Goal: Task Accomplishment & Management: Complete application form

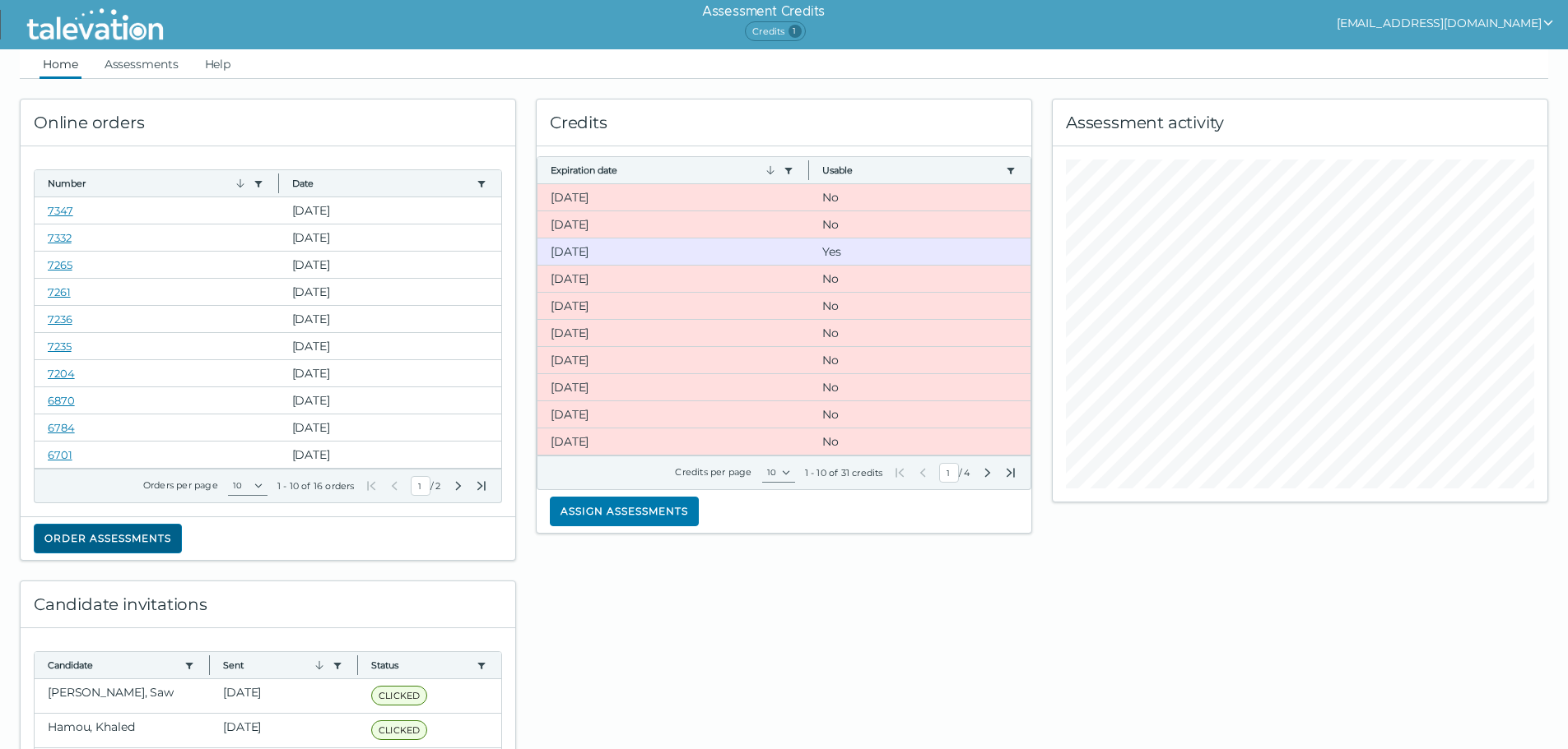
click at [131, 542] on button "Order assessments" at bounding box center [107, 539] width 148 height 30
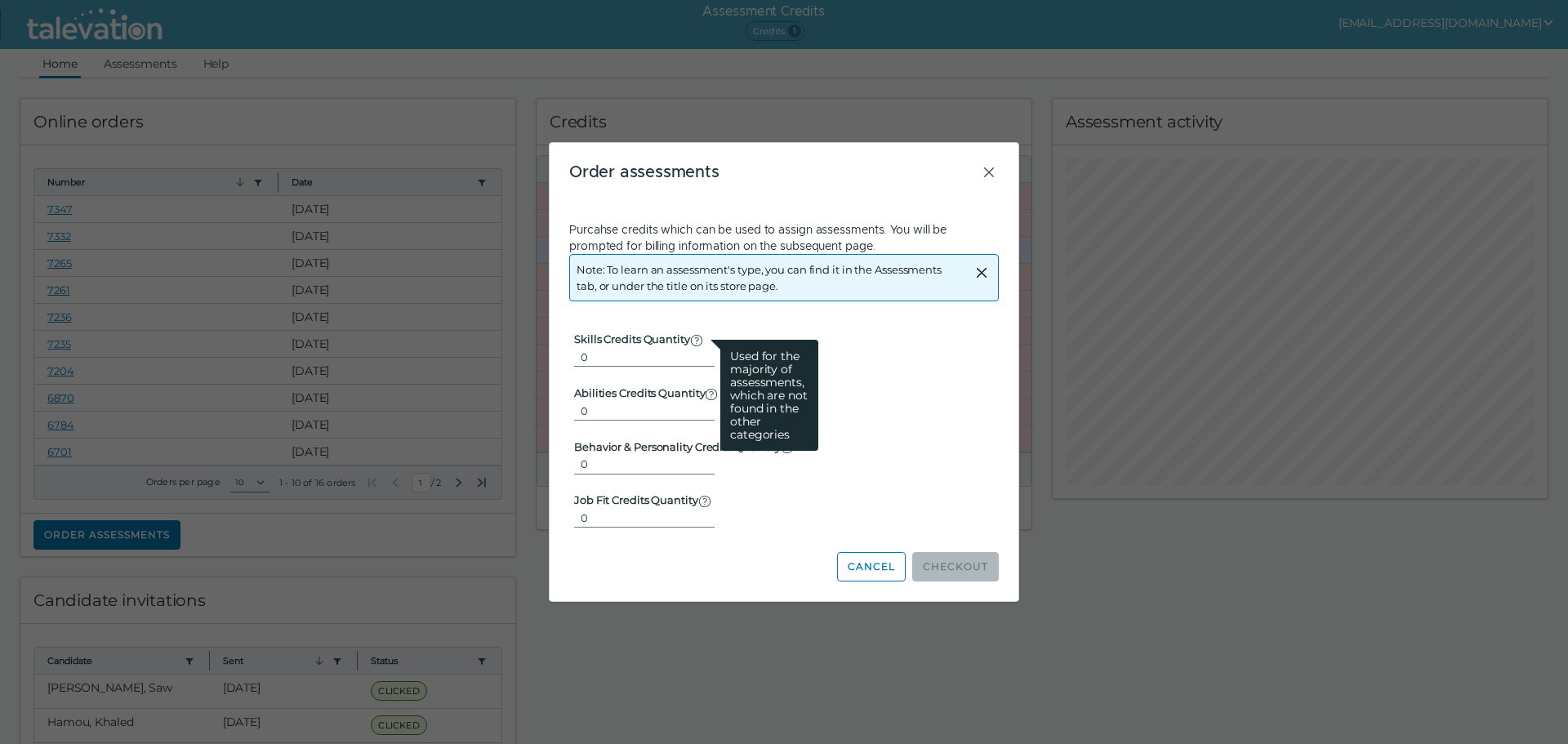
click at [701, 341] on icon at bounding box center [696, 341] width 13 height 13
click at [701, 348] on input "0" at bounding box center [643, 357] width 140 height 20
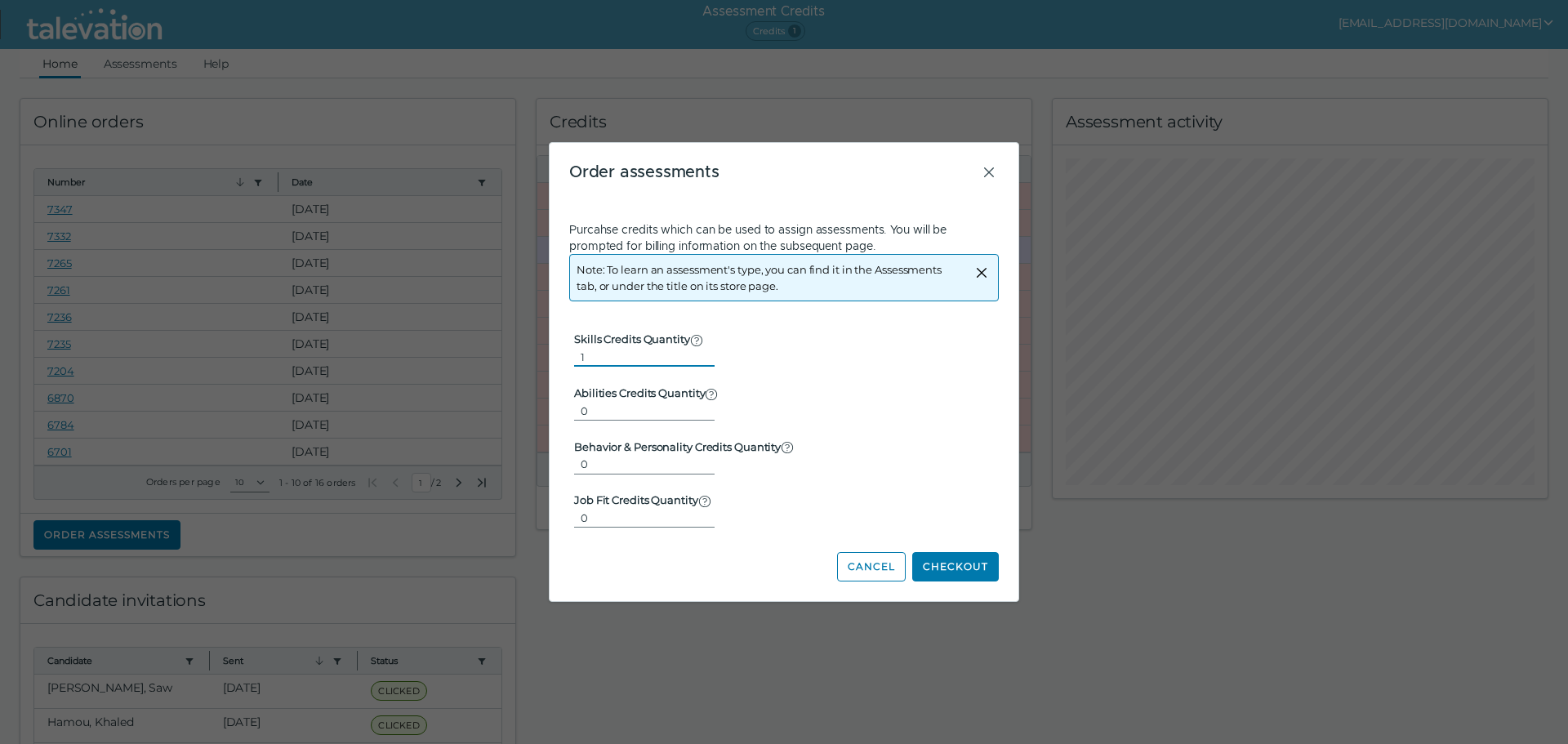
click at [695, 351] on input "1" at bounding box center [643, 357] width 140 height 20
click at [695, 351] on input "2" at bounding box center [643, 357] width 140 height 20
click at [695, 351] on input "3" at bounding box center [643, 357] width 140 height 20
type input "4"
click at [695, 351] on input "4" at bounding box center [643, 357] width 140 height 20
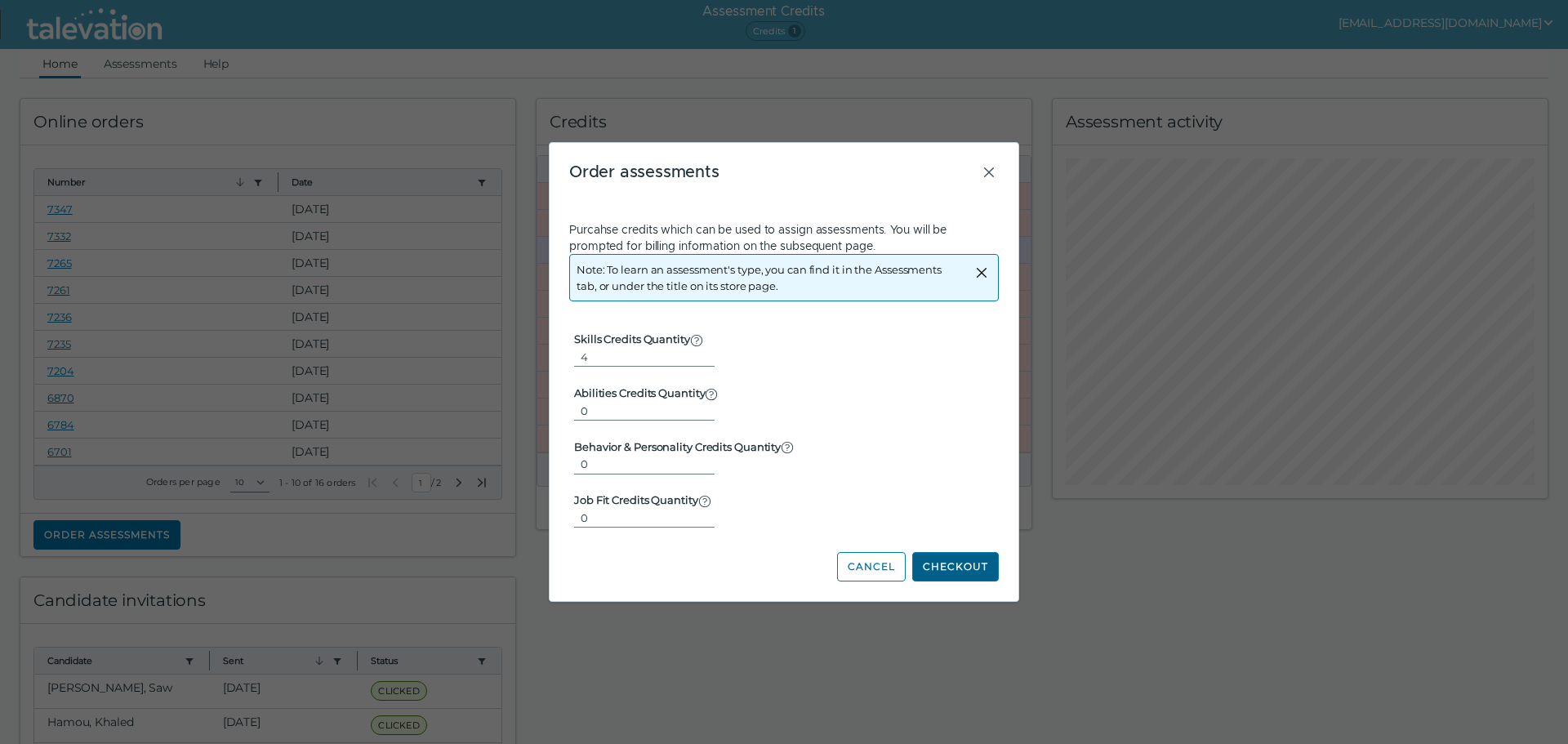
click at [941, 567] on button "Checkout" at bounding box center [955, 567] width 86 height 30
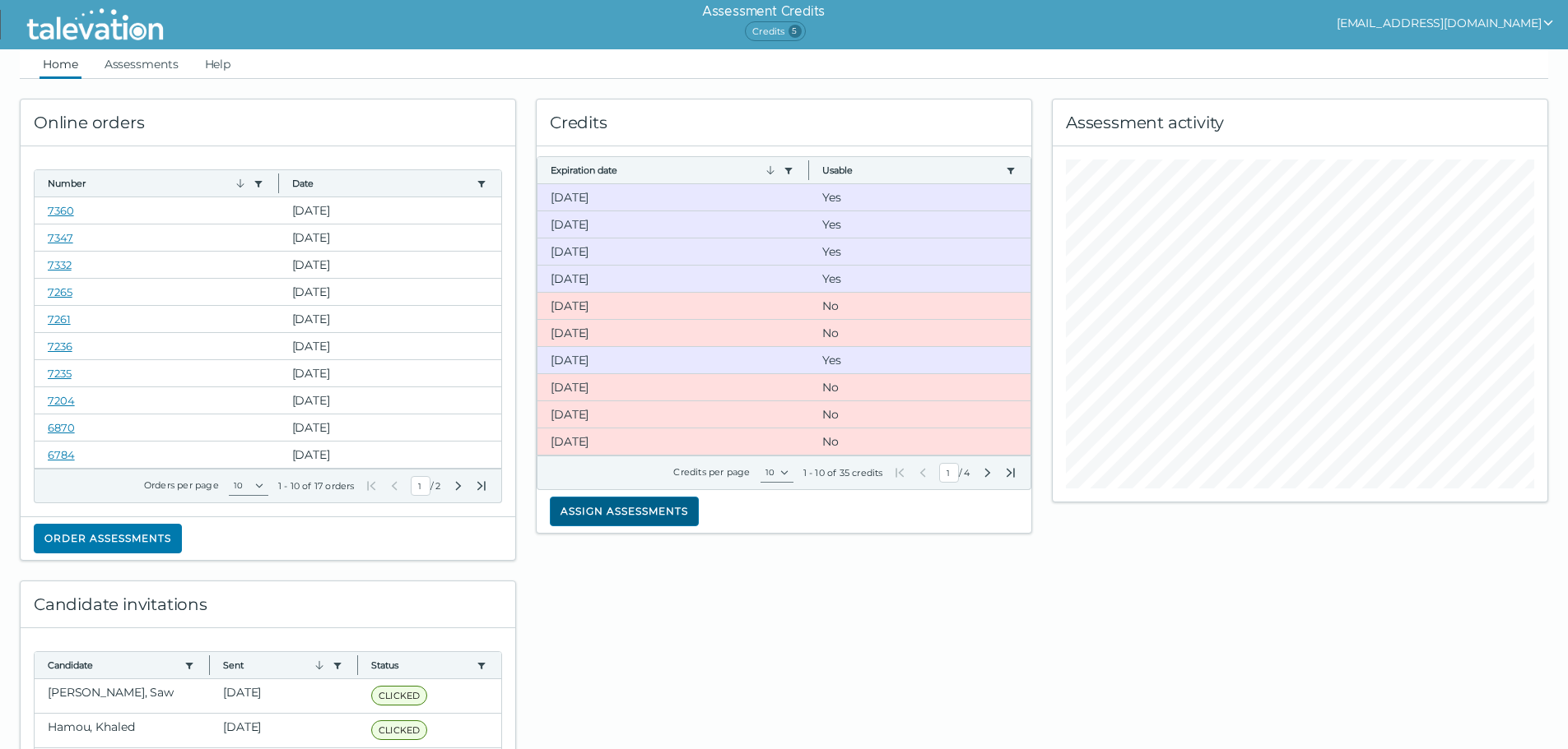
click at [601, 515] on button "Assign assessments" at bounding box center [624, 511] width 149 height 30
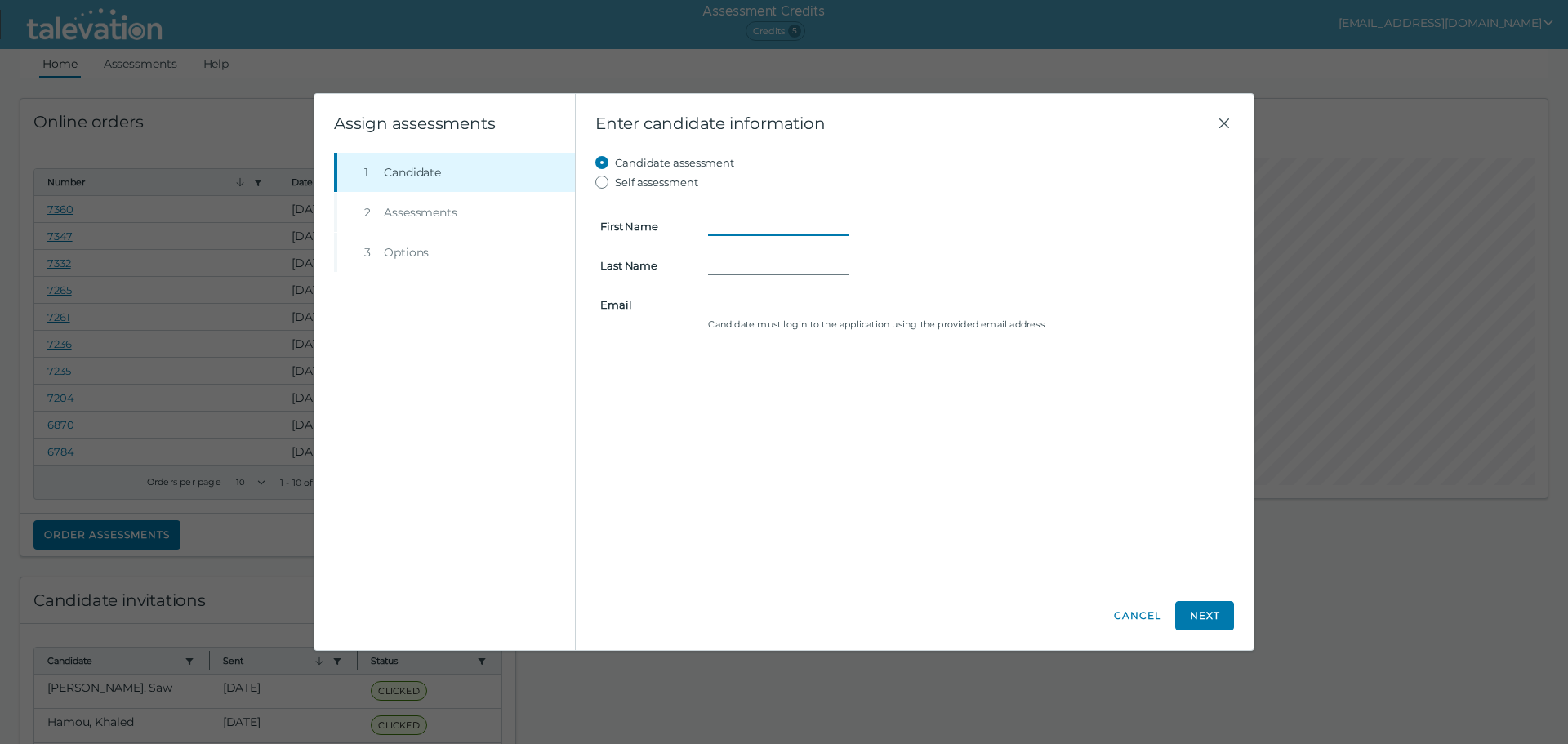
click at [729, 222] on input "First Name" at bounding box center [777, 227] width 140 height 20
type input "Keri"
type input "[PERSON_NAME]"
type input "keri717@yahoo.com"
click at [1196, 621] on button "Next" at bounding box center [1205, 616] width 59 height 30
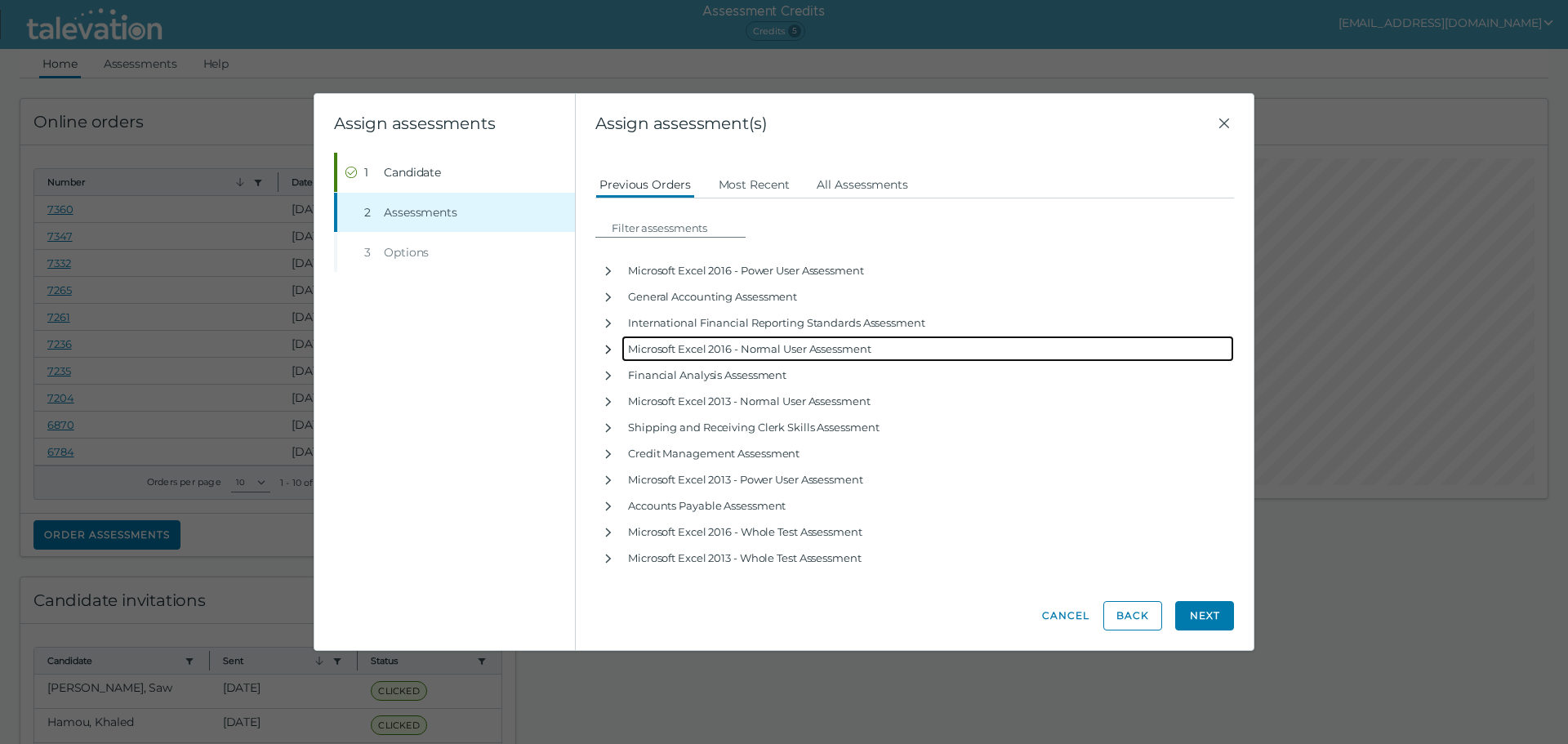
click at [609, 348] on icon "button" at bounding box center [608, 349] width 13 height 13
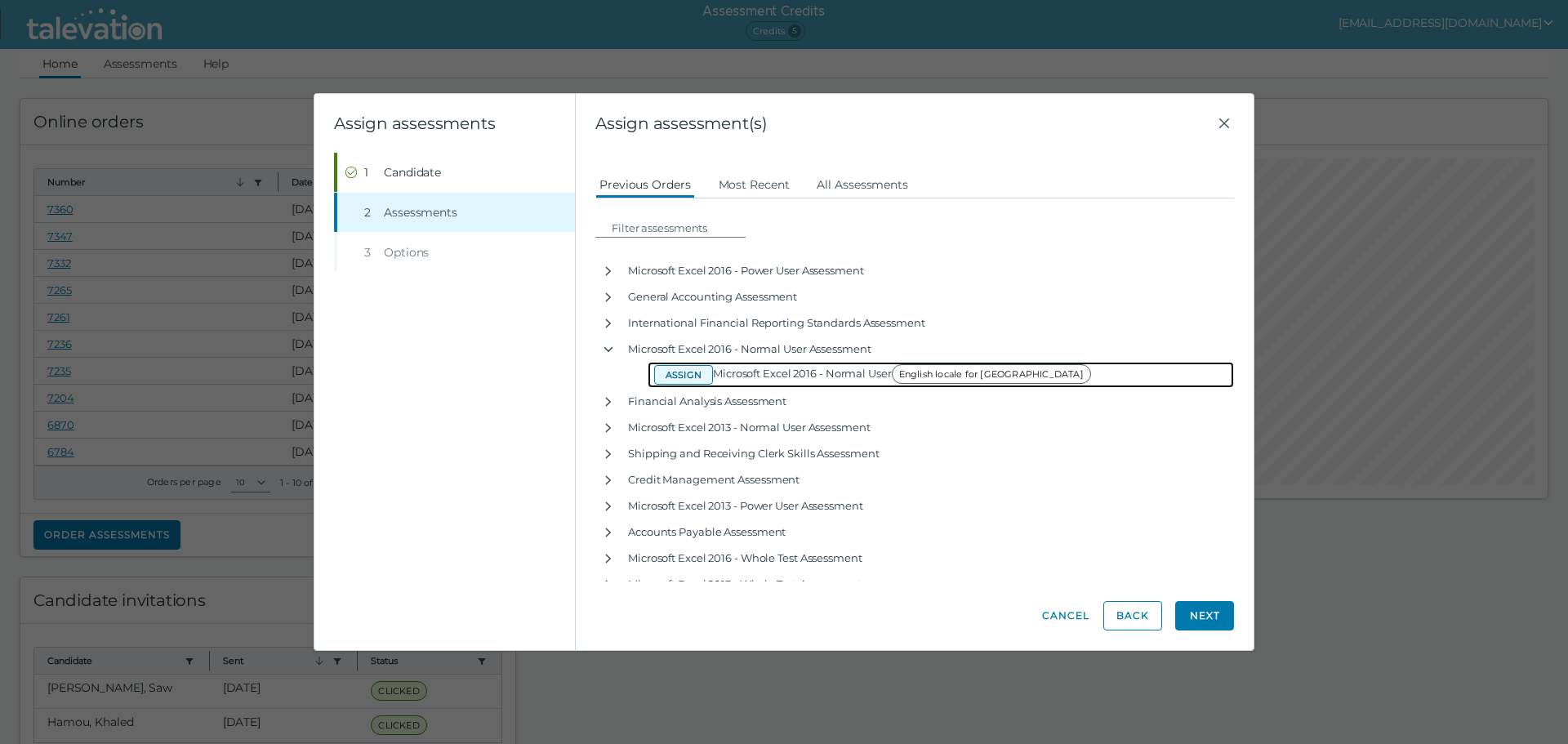
click at [671, 376] on button "Assign" at bounding box center [683, 375] width 59 height 20
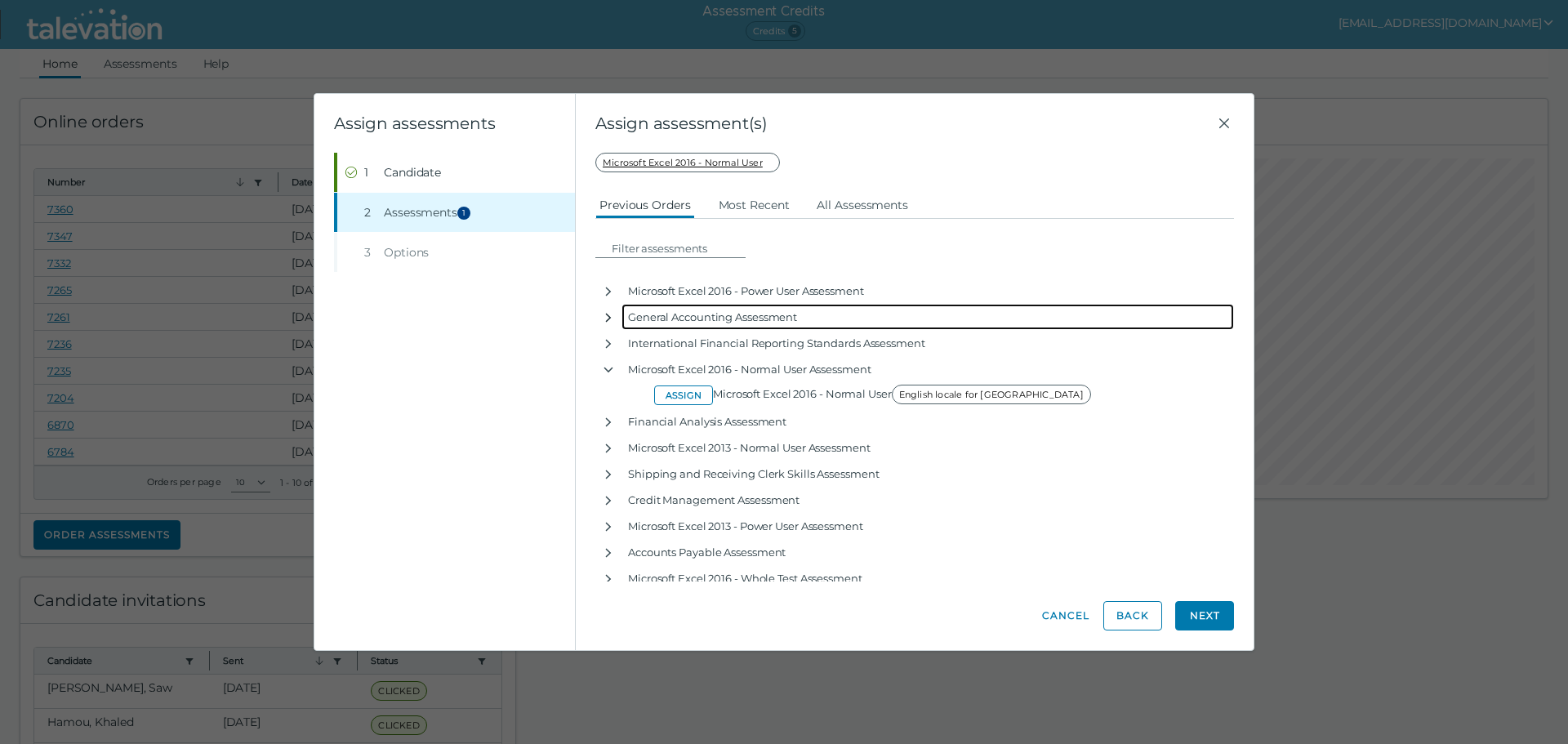
click at [606, 315] on icon "button" at bounding box center [608, 317] width 13 height 13
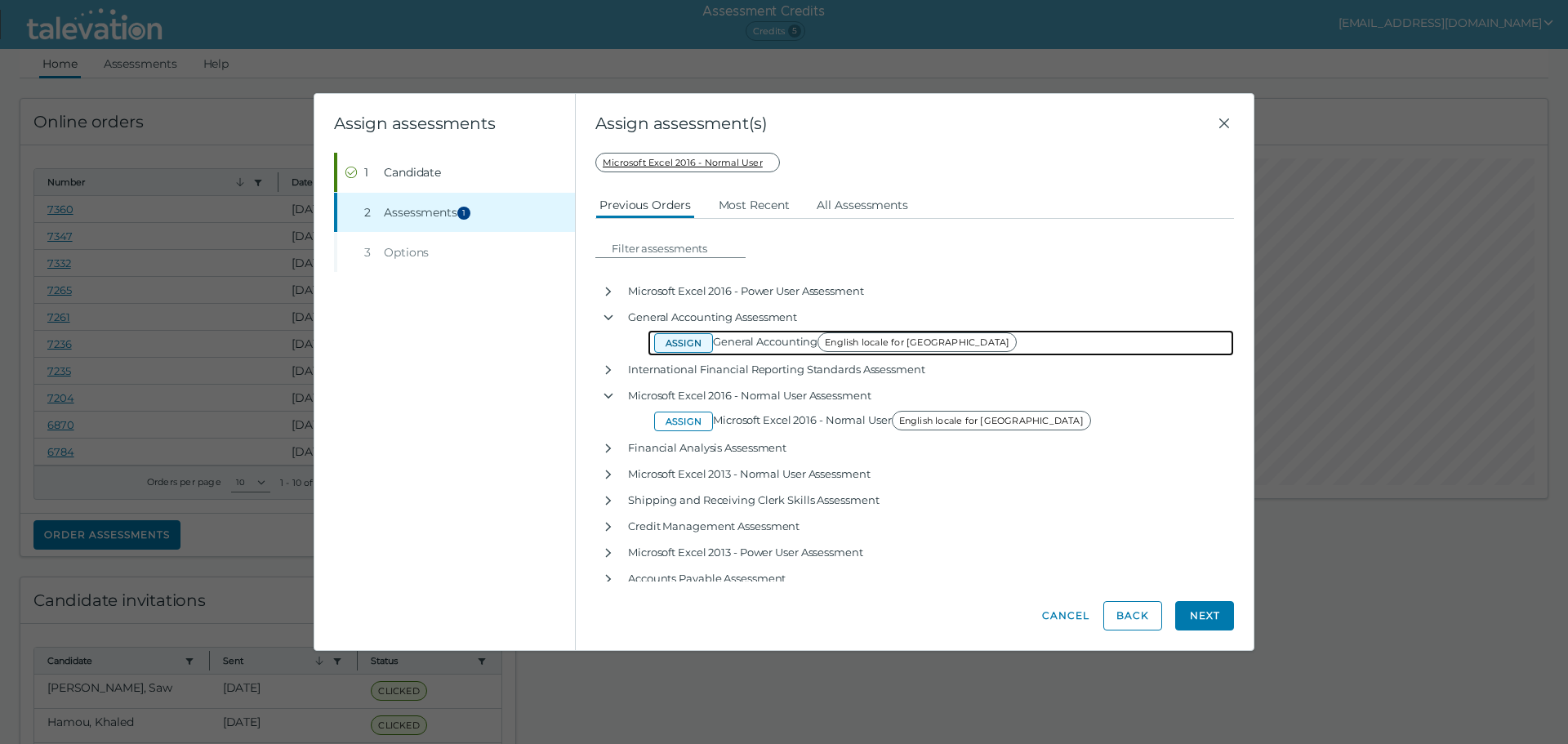
click at [673, 342] on button "Assign" at bounding box center [683, 343] width 59 height 20
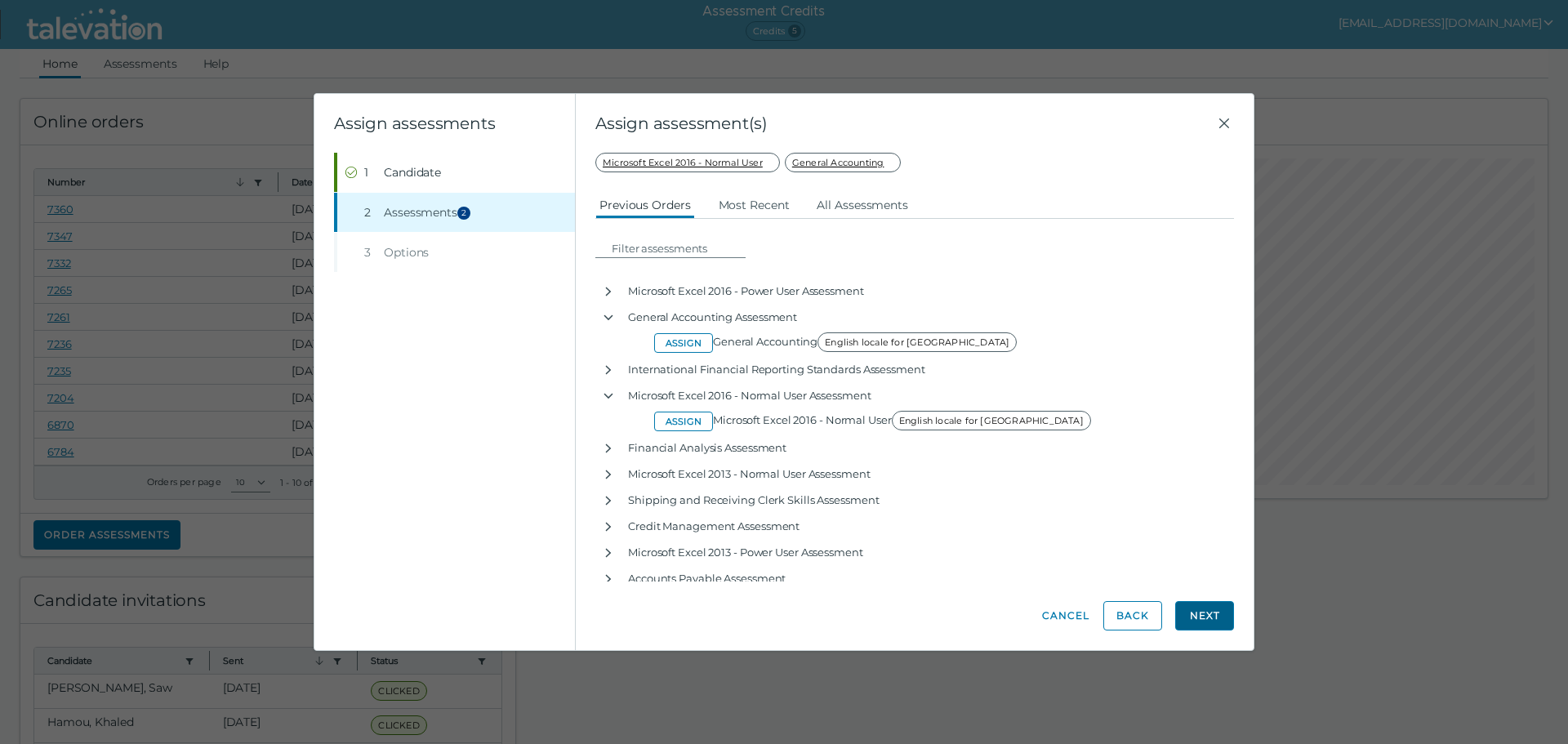
click at [1206, 614] on button "Next" at bounding box center [1205, 616] width 59 height 30
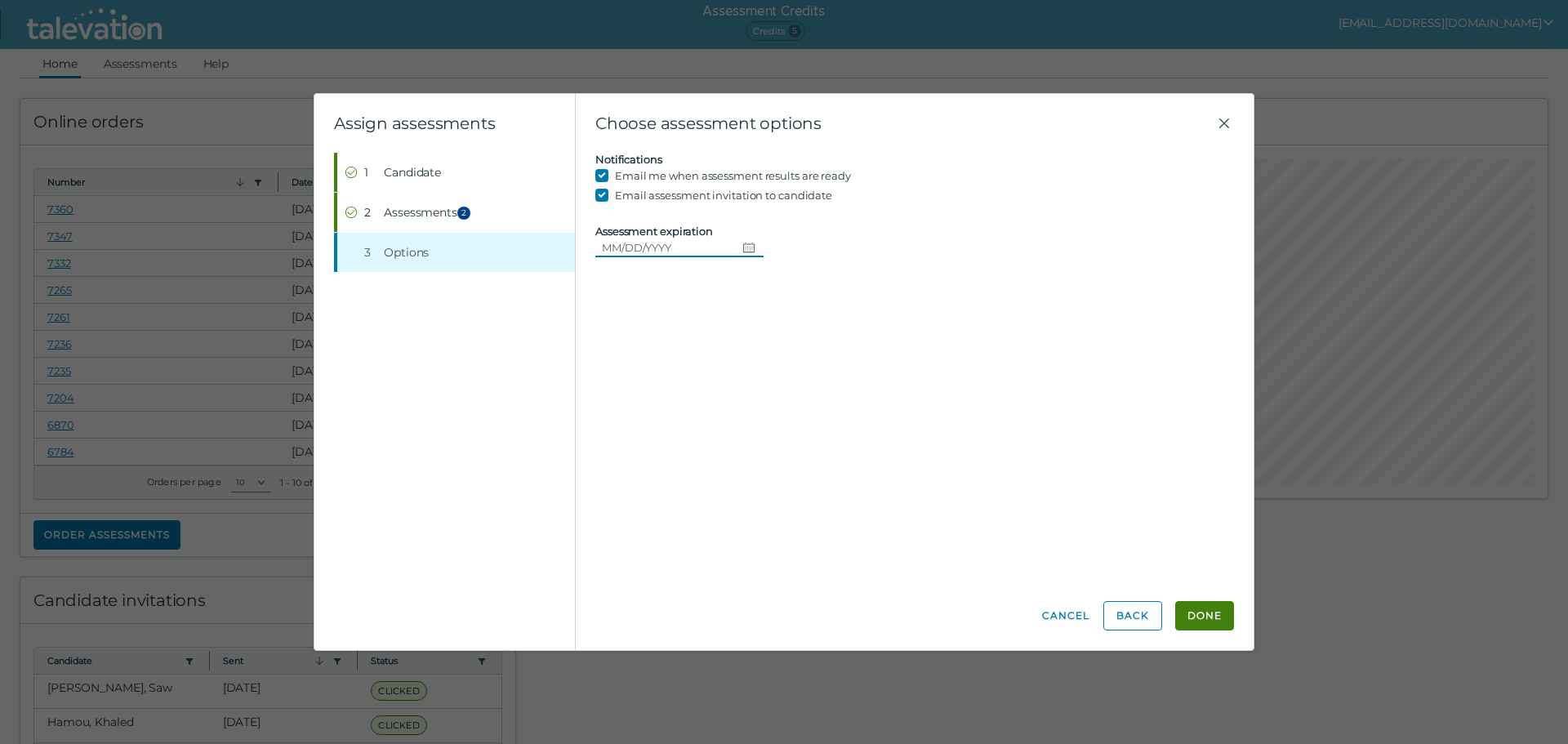
click at [743, 247] on icon "Choose date" at bounding box center [749, 247] width 13 height 13
click at [653, 416] on button "15" at bounding box center [653, 415] width 30 height 30
type input "09/15/2025"
click at [1202, 615] on button "Done" at bounding box center [1205, 616] width 59 height 30
